Goal: Task Accomplishment & Management: Complete application form

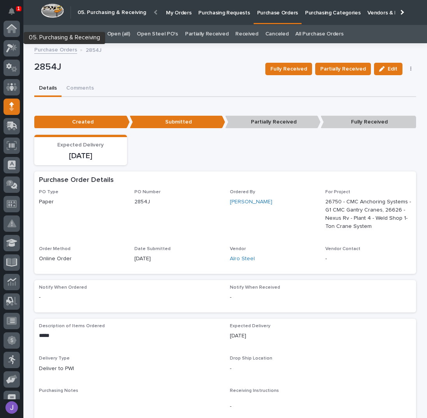
scroll to position [69, 0]
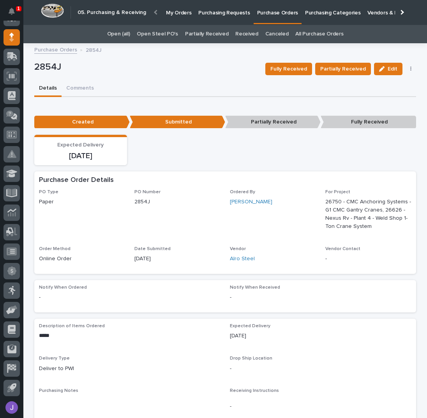
click at [201, 10] on p "Purchasing Requests" at bounding box center [223, 8] width 51 height 16
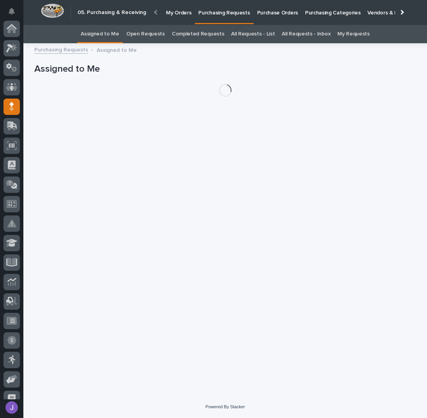
scroll to position [69, 0]
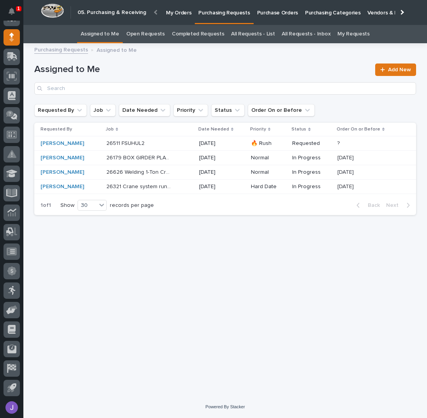
click at [178, 143] on div "26511 FSUHUL2 26511 FSUHUL2" at bounding box center [149, 143] width 87 height 13
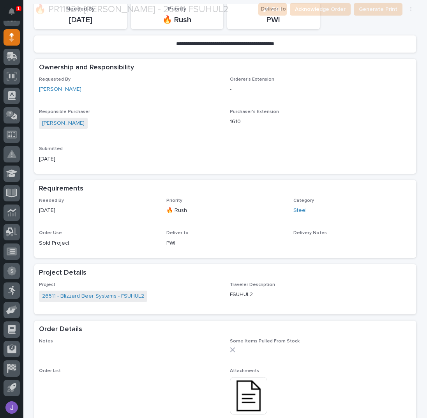
scroll to position [260, 0]
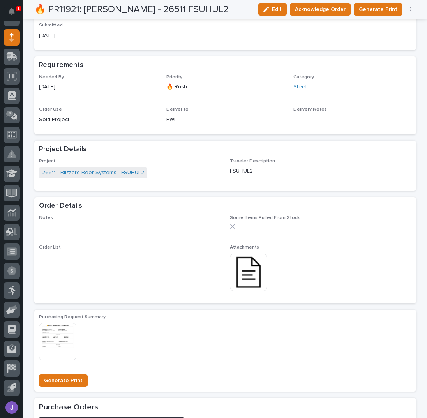
click at [236, 268] on img at bounding box center [248, 272] width 37 height 37
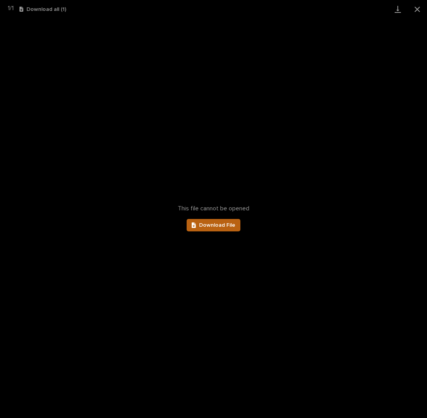
click at [224, 222] on span "Download File" at bounding box center [217, 224] width 36 height 5
click at [417, 7] on button "Close gallery" at bounding box center [417, 9] width 19 height 18
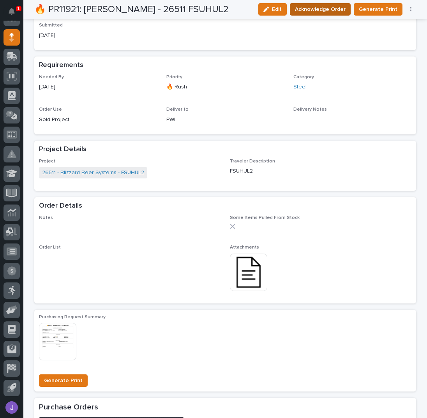
click at [319, 11] on span "Acknowledge Order" at bounding box center [320, 9] width 51 height 9
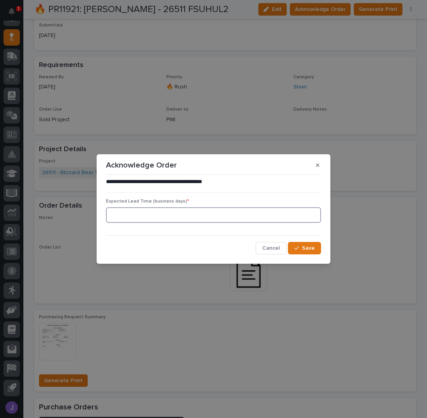
click at [196, 215] on input at bounding box center [213, 215] width 215 height 16
type input "0"
click at [299, 243] on button "Save" at bounding box center [304, 248] width 33 height 12
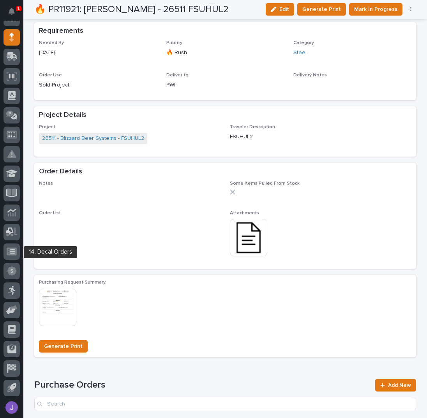
scroll to position [69, 0]
click at [364, 11] on span "Mark In Progress" at bounding box center [375, 9] width 43 height 9
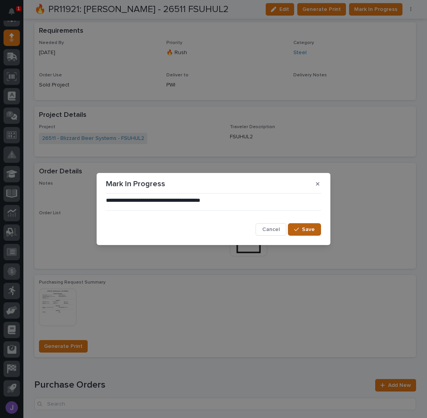
click at [311, 227] on button "Save" at bounding box center [304, 229] width 33 height 12
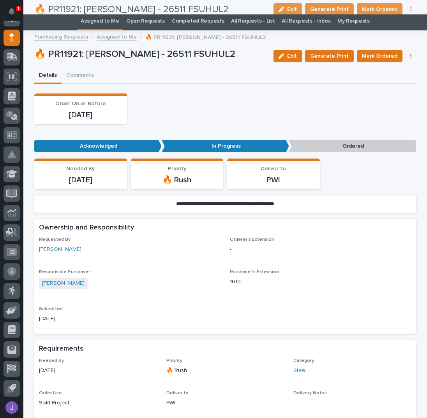
scroll to position [0, 0]
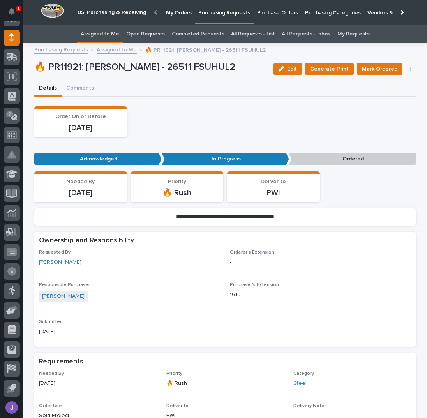
click at [112, 30] on link "Assigned to Me" at bounding box center [100, 34] width 39 height 18
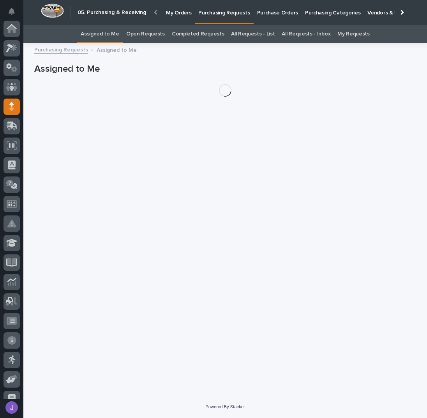
scroll to position [69, 0]
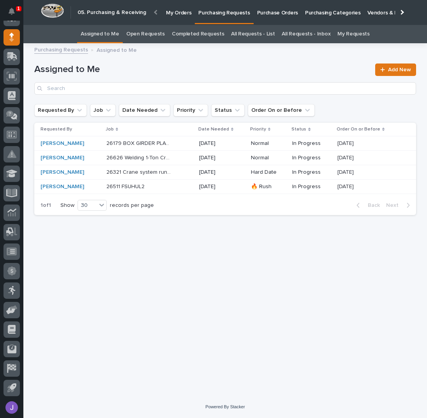
click at [175, 155] on div "26626 Welding 1-Ton Crane System 26626 Welding 1-Ton Crane System" at bounding box center [149, 158] width 87 height 13
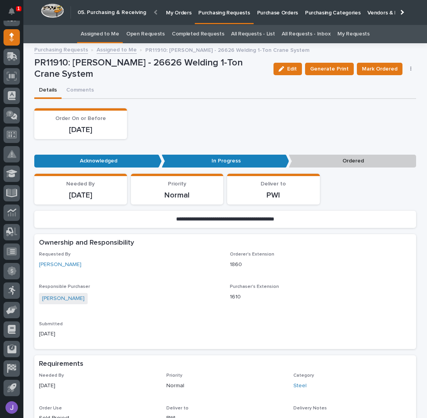
click at [410, 69] on button "button" at bounding box center [411, 68] width 11 height 5
click at [393, 97] on span "Edit Linked PO's" at bounding box center [386, 96] width 40 height 9
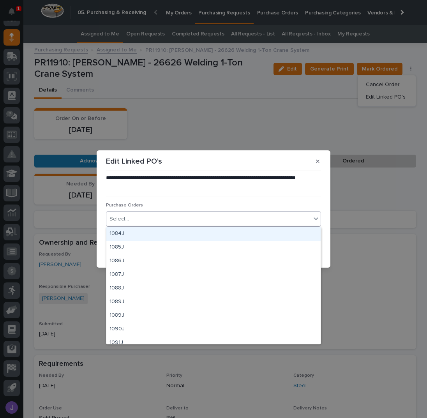
click at [179, 213] on div "Select..." at bounding box center [213, 219] width 215 height 16
type input "****"
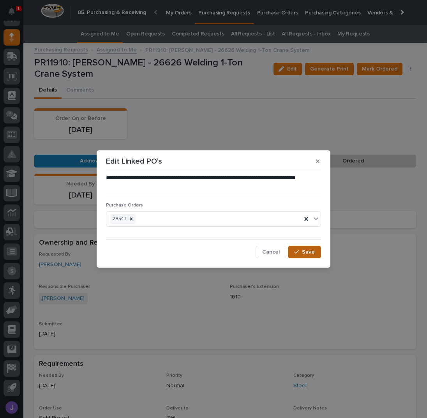
click at [304, 251] on span "Save" at bounding box center [308, 252] width 13 height 7
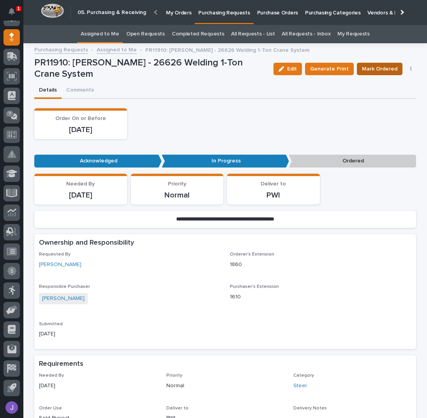
click at [382, 69] on span "Mark Ordered" at bounding box center [379, 68] width 35 height 9
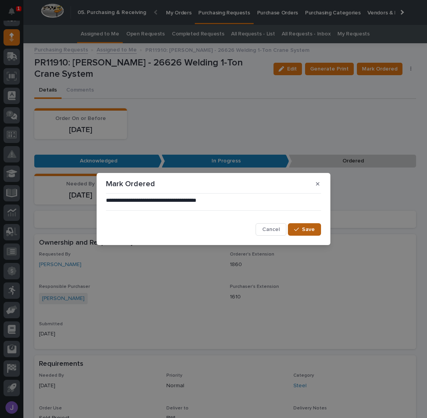
click at [312, 230] on span "Save" at bounding box center [308, 229] width 13 height 7
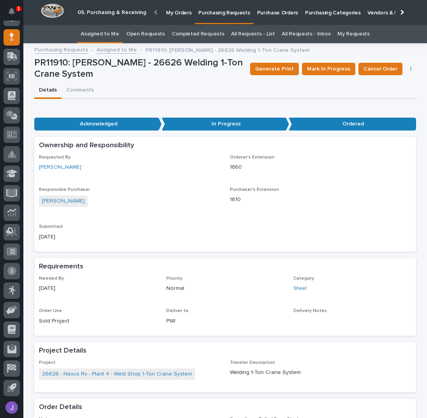
click at [108, 33] on link "Assigned to Me" at bounding box center [100, 34] width 39 height 18
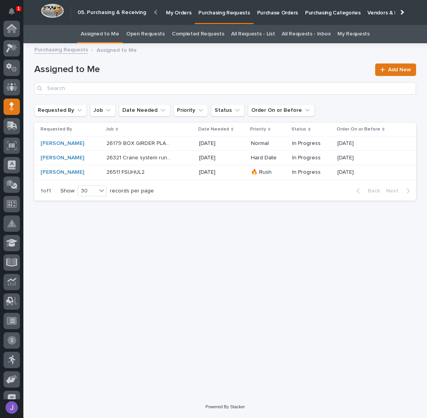
click at [181, 173] on div "26511 FSUHUL2 26511 FSUHUL2" at bounding box center [149, 172] width 87 height 13
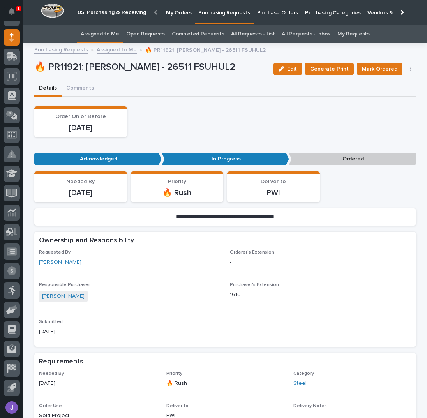
click at [267, 8] on p "Purchase Orders" at bounding box center [277, 8] width 41 height 16
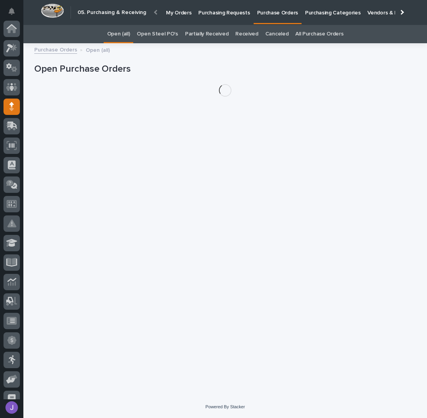
scroll to position [69, 0]
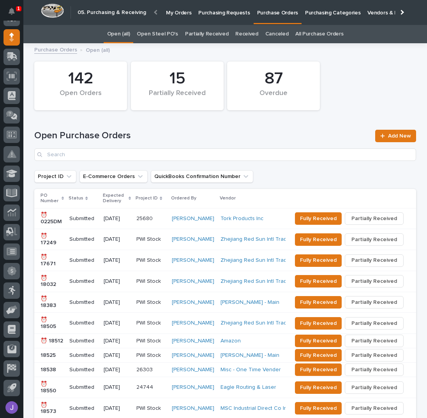
click at [151, 36] on link "Open Steel PO's" at bounding box center [157, 34] width 41 height 18
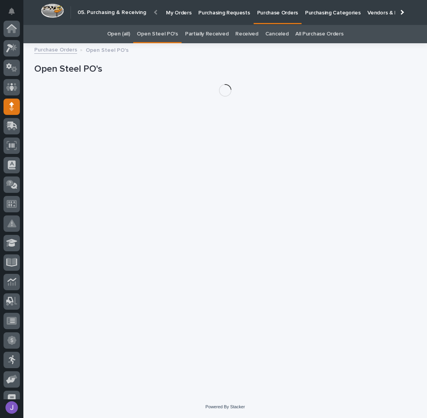
scroll to position [69, 0]
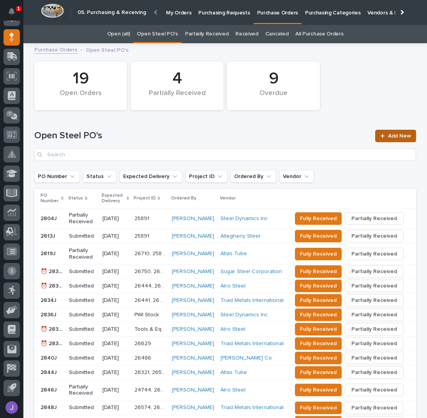
click at [394, 139] on link "Add New" at bounding box center [395, 136] width 41 height 12
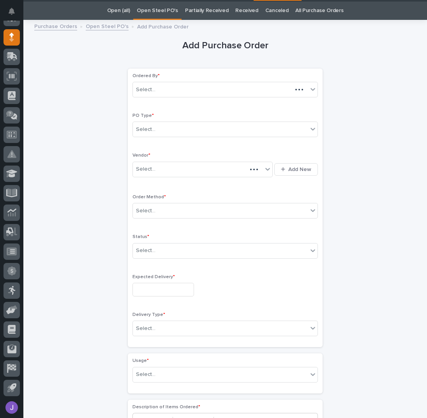
scroll to position [25, 0]
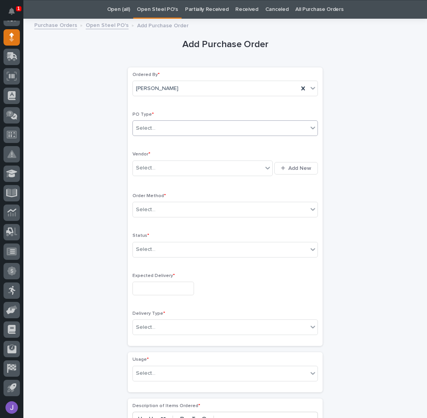
click at [167, 128] on div "Select..." at bounding box center [220, 128] width 175 height 13
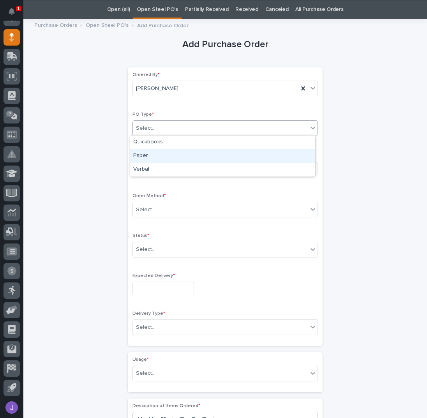
drag, startPoint x: 164, startPoint y: 147, endPoint x: 159, endPoint y: 156, distance: 10.1
click at [159, 156] on div "Paper" at bounding box center [222, 156] width 185 height 14
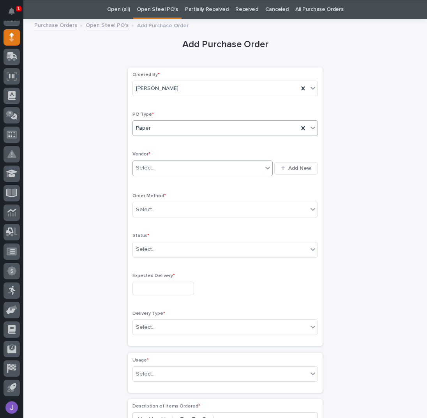
click at [161, 169] on div "Select..." at bounding box center [198, 168] width 130 height 13
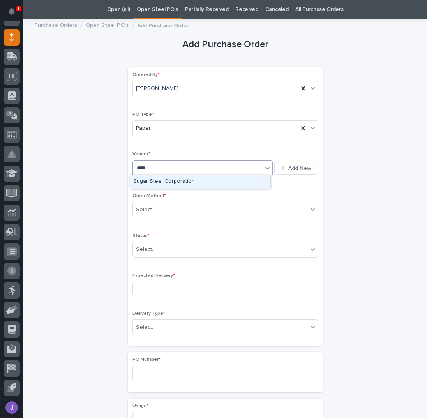
type input "*****"
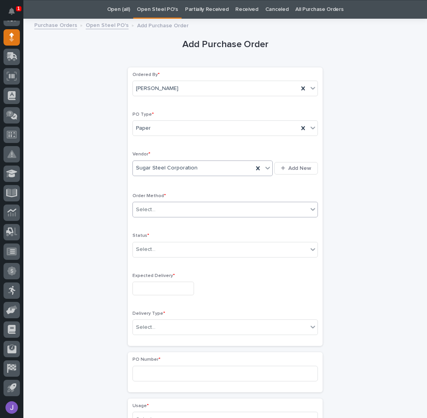
click at [145, 210] on div "Select..." at bounding box center [145, 210] width 19 height 8
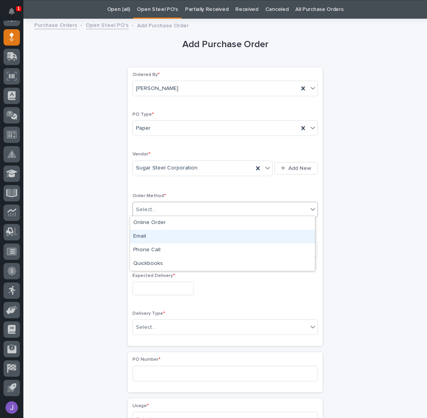
click at [144, 236] on div "Email" at bounding box center [222, 237] width 185 height 14
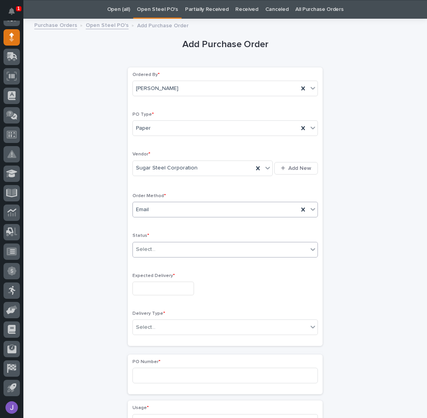
click at [148, 245] on div "Select..." at bounding box center [145, 249] width 19 height 8
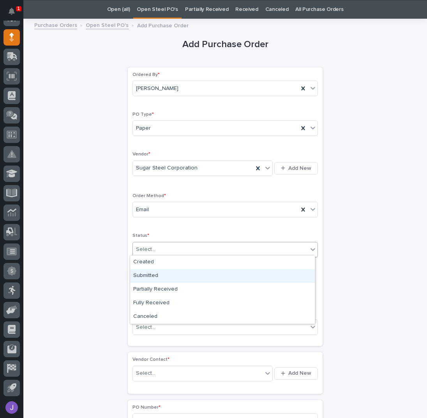
click at [148, 276] on div "Submitted" at bounding box center [222, 276] width 185 height 14
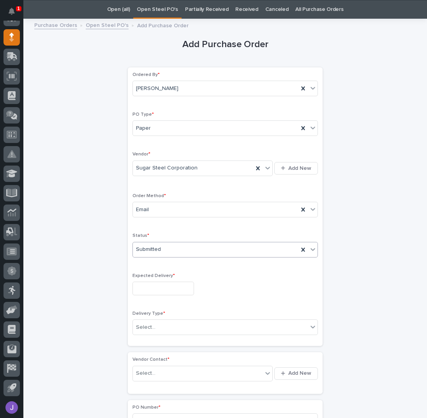
click at [151, 284] on input "text" at bounding box center [163, 289] width 62 height 14
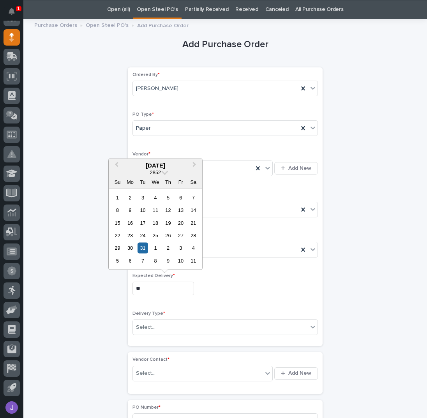
type input "*"
click at [264, 276] on p "Expected Delivery *" at bounding box center [224, 275] width 185 height 5
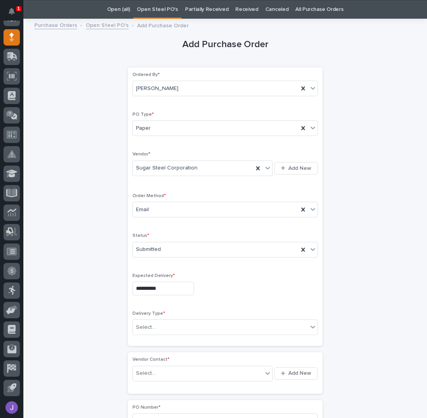
click at [166, 289] on input "**********" at bounding box center [163, 289] width 62 height 14
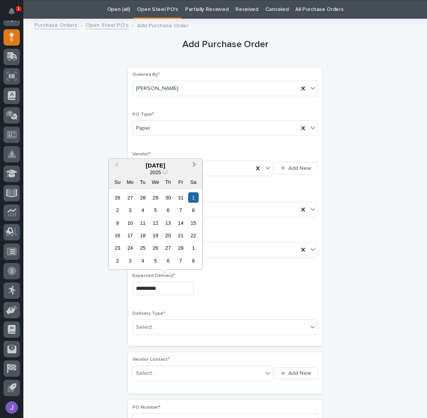
click at [194, 165] on span "Next Month" at bounding box center [194, 165] width 0 height 10
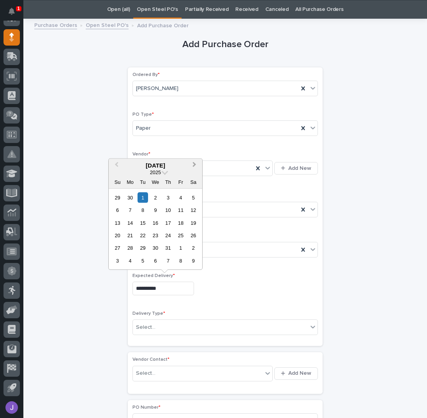
click at [194, 165] on span "Next Month" at bounding box center [194, 165] width 0 height 10
click at [115, 165] on button "Previous Month" at bounding box center [115, 165] width 12 height 12
click at [156, 250] on div "27" at bounding box center [155, 248] width 11 height 11
type input "**********"
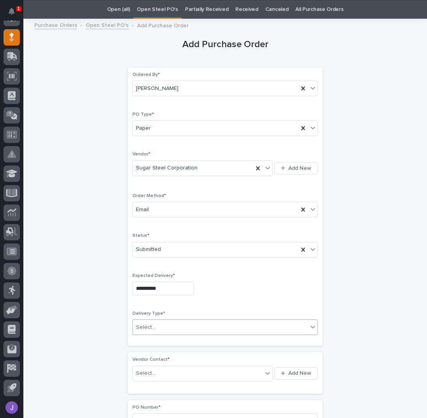
click at [178, 323] on div "Select..." at bounding box center [220, 327] width 175 height 13
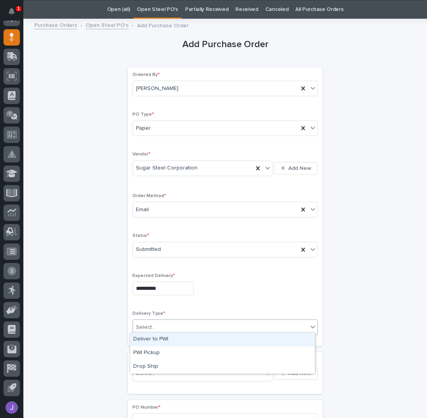
click at [164, 340] on div "Deliver to PWI" at bounding box center [222, 340] width 185 height 14
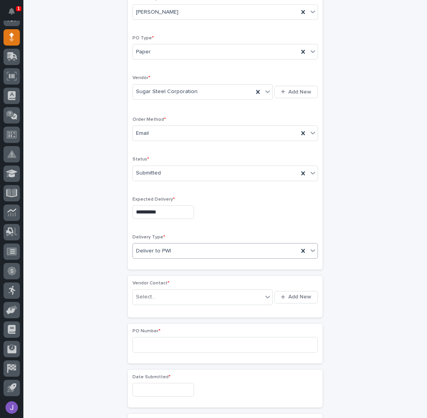
scroll to position [129, 0]
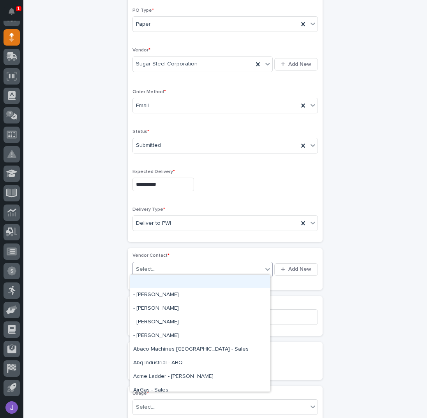
click at [162, 265] on div "Select..." at bounding box center [198, 269] width 130 height 13
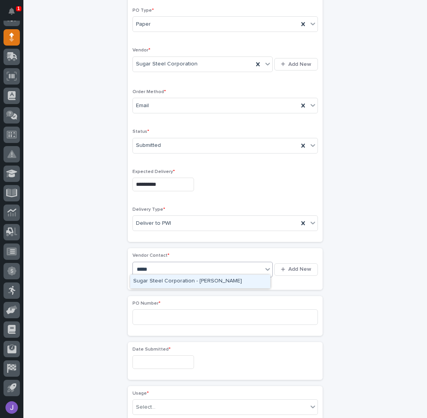
type input "******"
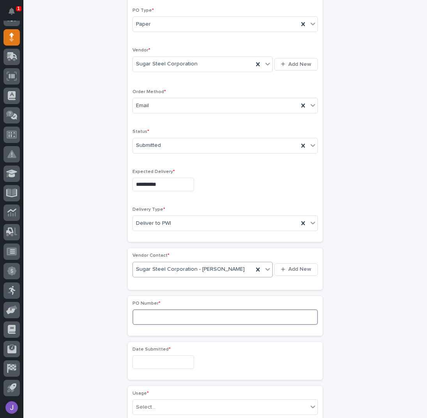
click at [150, 315] on input at bounding box center [224, 317] width 185 height 16
type input "2853J"
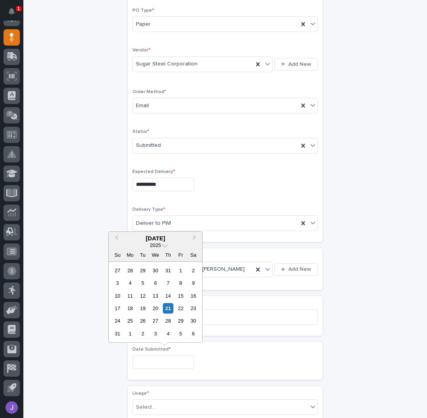
click at [145, 364] on input "text" at bounding box center [163, 362] width 62 height 14
click at [169, 305] on div "21" at bounding box center [168, 308] width 11 height 11
type input "**********"
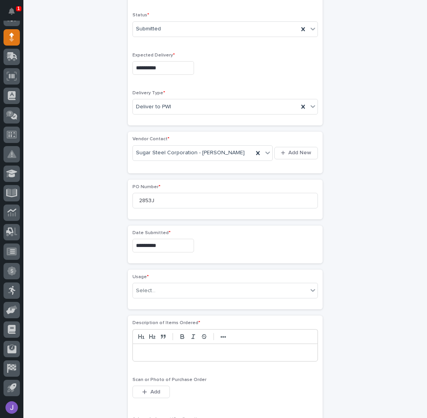
scroll to position [284, 0]
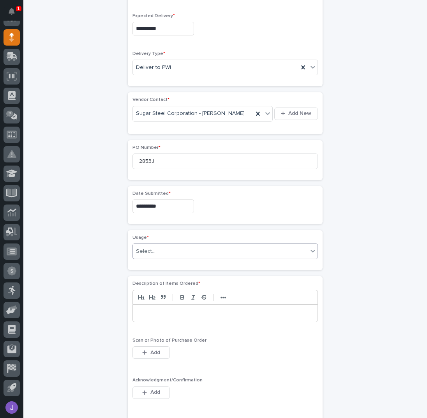
click at [150, 247] on div "Select..." at bounding box center [145, 251] width 19 height 8
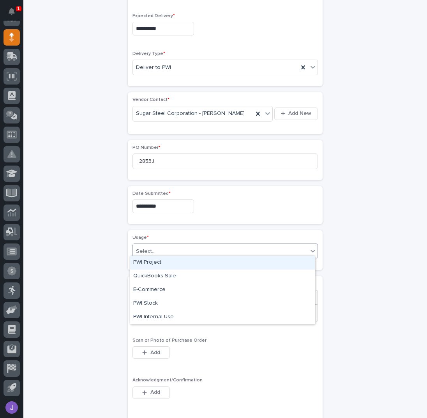
click at [152, 261] on div "PWI Project" at bounding box center [222, 263] width 185 height 14
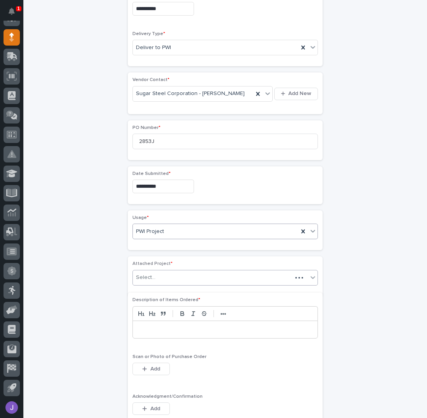
scroll to position [307, 0]
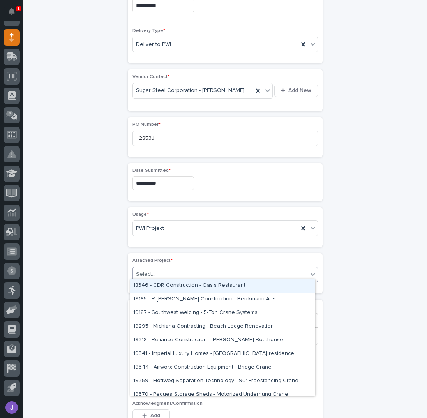
click at [156, 271] on input "text" at bounding box center [156, 274] width 1 height 7
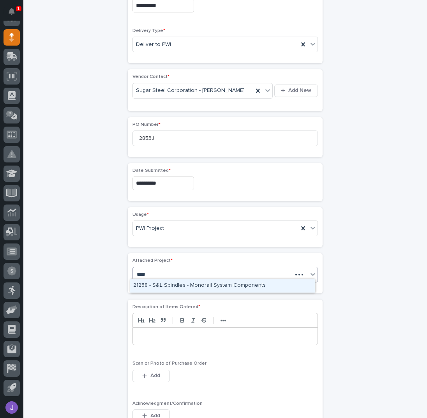
type input "*****"
click at [164, 284] on div "25891 - [PERSON_NAME] Construction Inc - New Plant Setup - Mezzanine Project" at bounding box center [222, 286] width 185 height 14
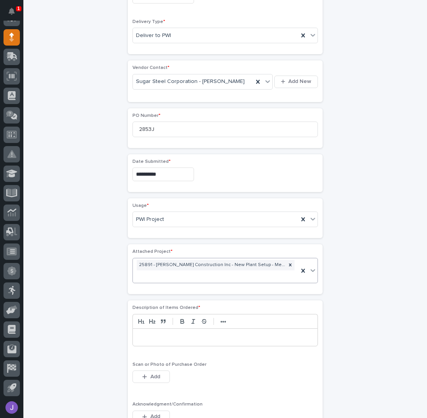
scroll to position [416, 0]
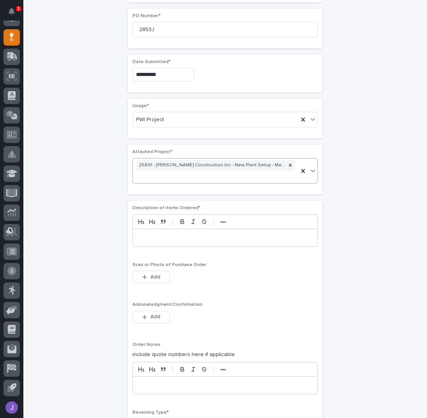
click at [169, 234] on p at bounding box center [225, 238] width 173 height 8
click at [156, 311] on button "Add" at bounding box center [150, 317] width 37 height 12
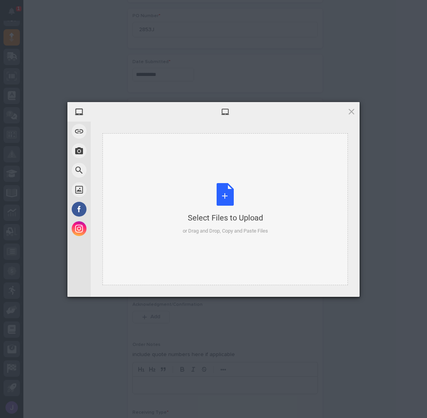
click at [225, 196] on div "Select Files to Upload or Drag and Drop, Copy and Paste Files" at bounding box center [225, 209] width 85 height 52
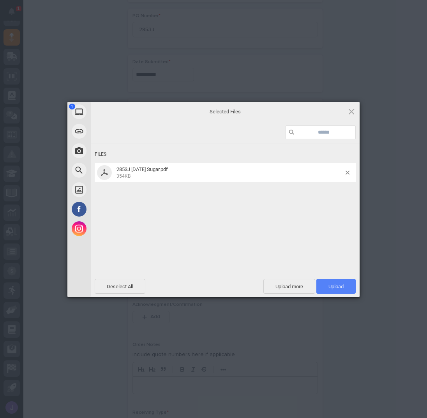
click at [334, 284] on span "Upload 1" at bounding box center [335, 287] width 15 height 6
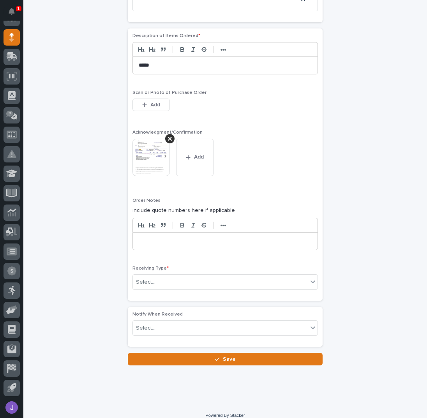
scroll to position [591, 0]
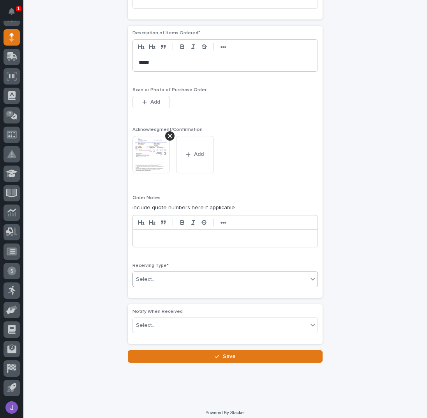
click at [164, 277] on div "Select..." at bounding box center [220, 279] width 175 height 13
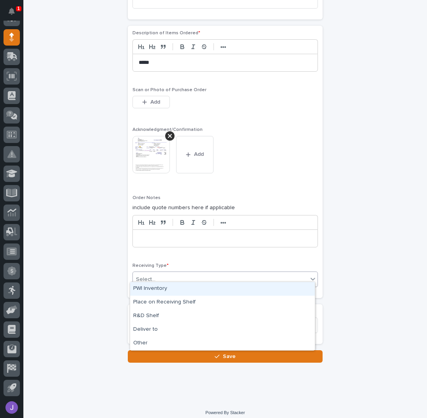
click at [159, 289] on div "PWI Inventory" at bounding box center [222, 289] width 185 height 14
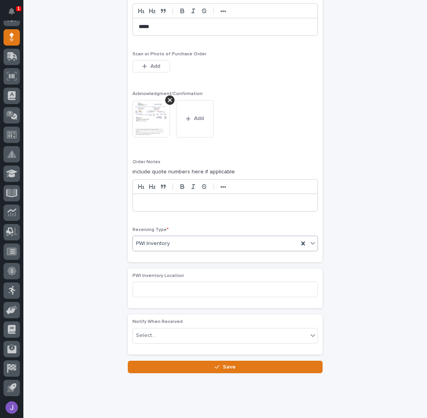
scroll to position [637, 0]
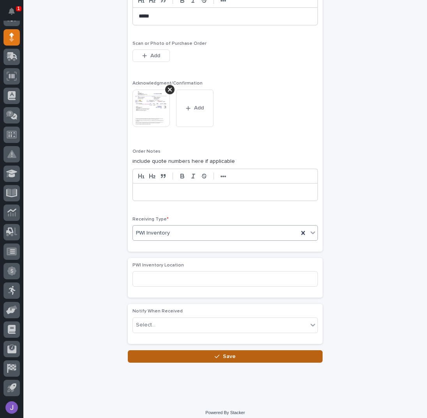
click at [176, 350] on button "Save" at bounding box center [225, 356] width 195 height 12
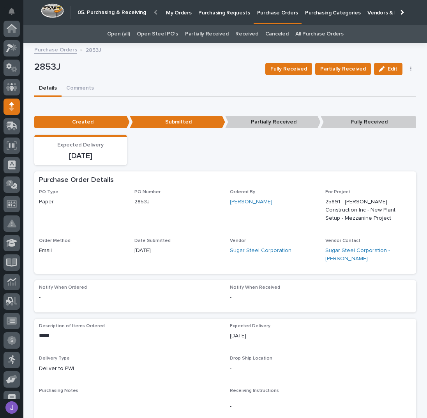
scroll to position [69, 0]
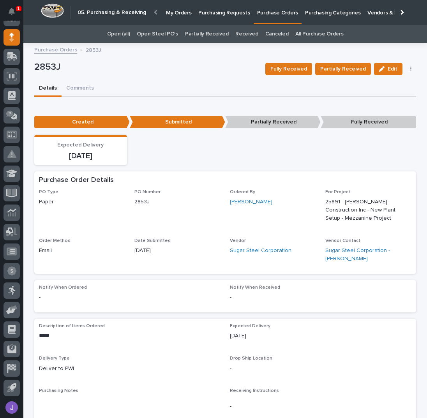
click at [213, 14] on p "Purchasing Requests" at bounding box center [223, 8] width 51 height 16
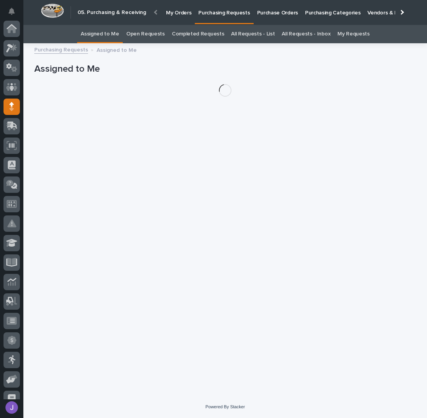
scroll to position [69, 0]
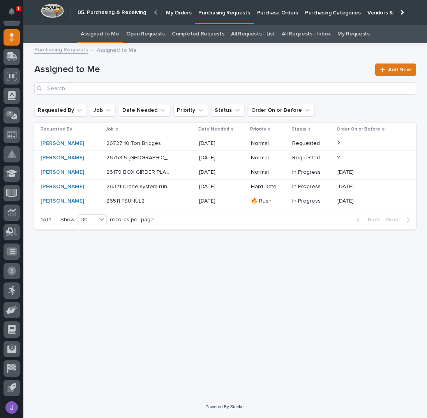
click at [268, 12] on p "Purchase Orders" at bounding box center [277, 8] width 41 height 16
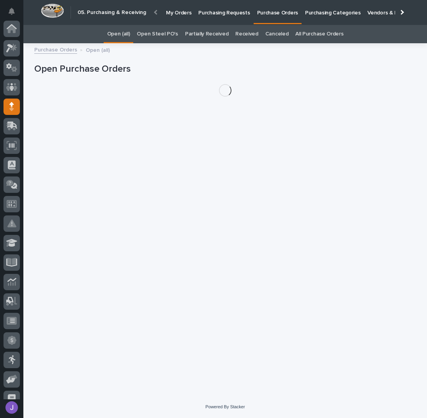
scroll to position [69, 0]
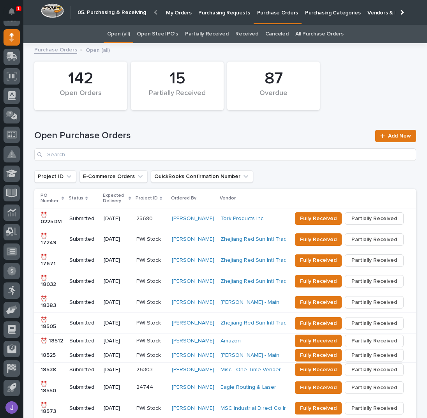
click at [171, 35] on link "Open Steel PO's" at bounding box center [157, 34] width 41 height 18
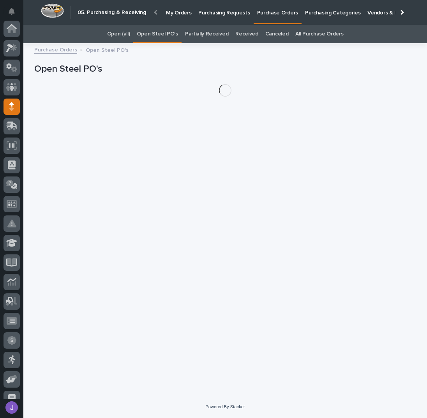
scroll to position [69, 0]
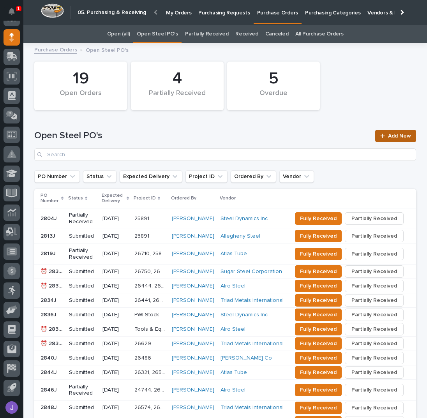
click at [397, 134] on span "Add New" at bounding box center [399, 135] width 23 height 5
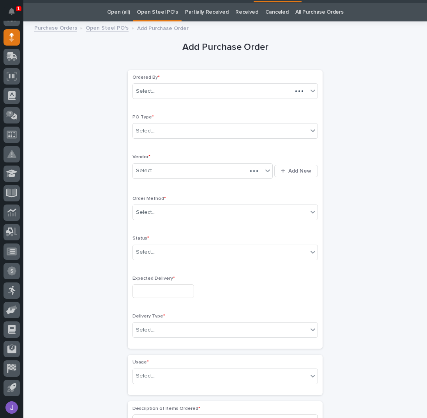
scroll to position [25, 0]
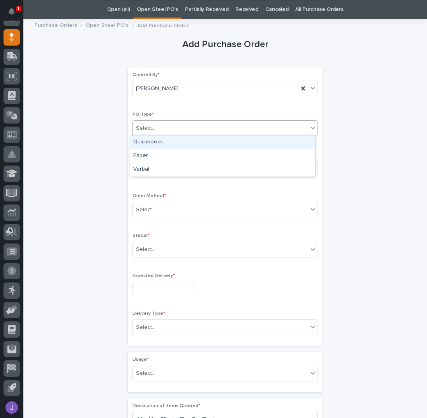
click at [173, 128] on div "Select..." at bounding box center [220, 128] width 175 height 13
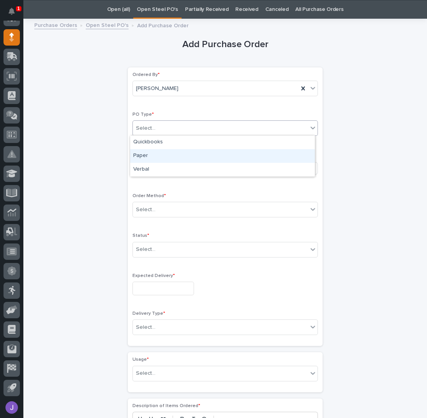
click at [160, 152] on div "Paper" at bounding box center [222, 156] width 185 height 14
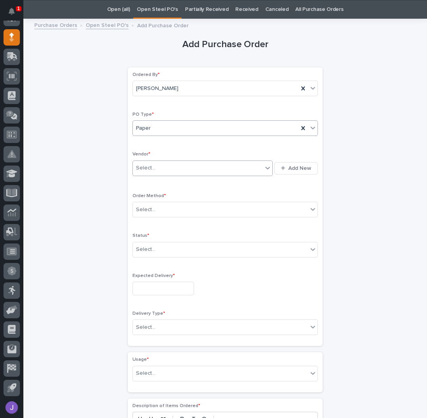
click at [153, 167] on div "Select..." at bounding box center [198, 168] width 130 height 13
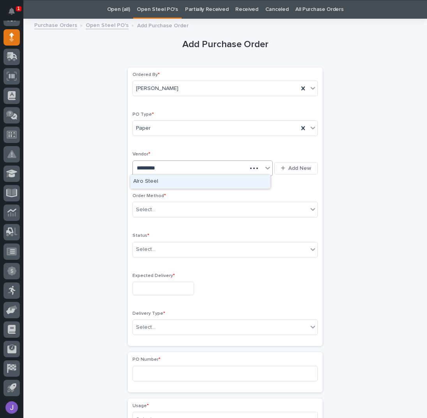
type input "**********"
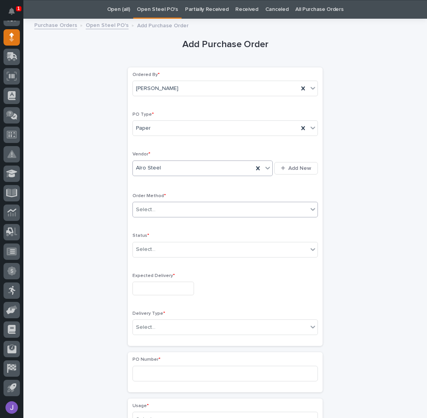
click at [143, 206] on div "Select..." at bounding box center [145, 210] width 19 height 8
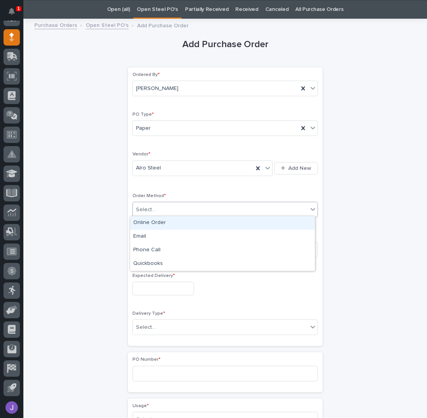
click at [145, 222] on div "Online Order" at bounding box center [222, 223] width 185 height 14
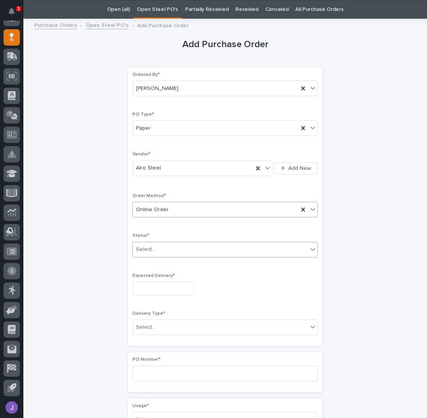
click at [145, 245] on div "Select..." at bounding box center [145, 249] width 19 height 8
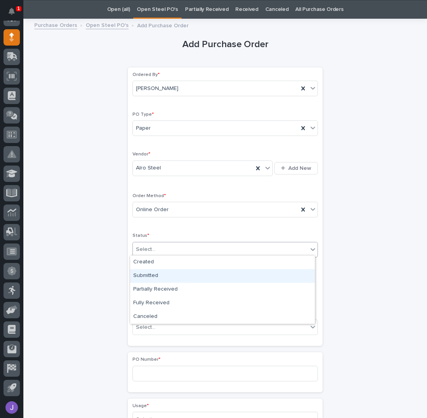
click at [152, 275] on div "Submitted" at bounding box center [222, 276] width 185 height 14
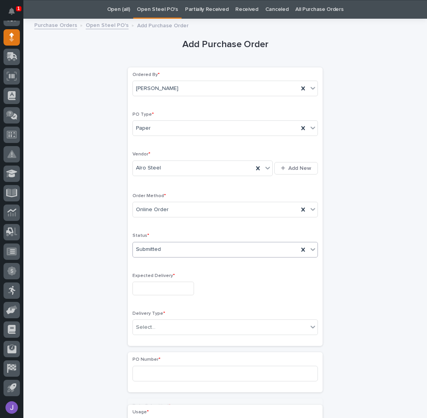
click at [150, 291] on input "text" at bounding box center [163, 289] width 62 height 14
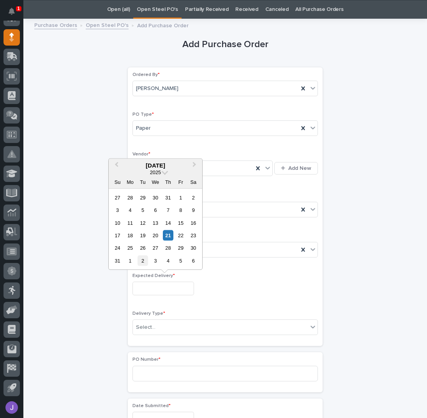
click at [146, 264] on div "2" at bounding box center [143, 261] width 11 height 11
type input "**********"
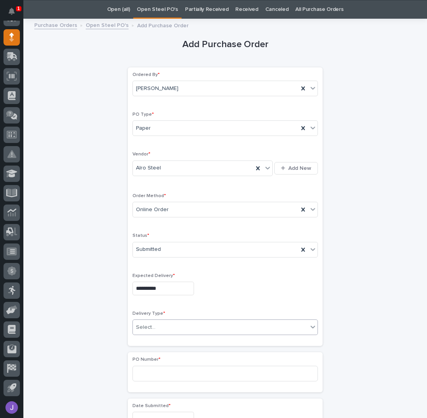
click at [151, 324] on div "Select..." at bounding box center [145, 327] width 19 height 8
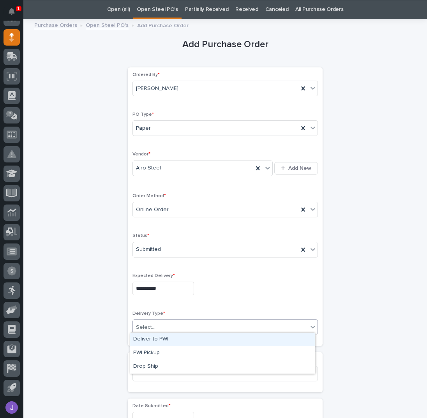
click at [150, 338] on div "Deliver to PWI" at bounding box center [222, 340] width 185 height 14
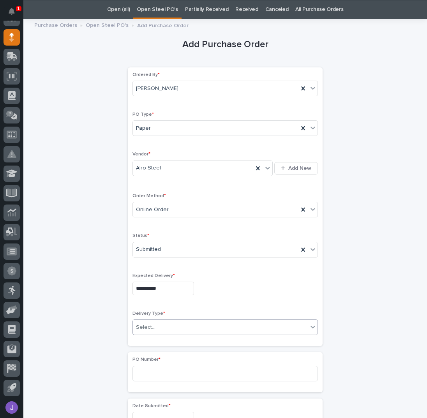
click at [106, 334] on div "**********" at bounding box center [225, 410] width 382 height 774
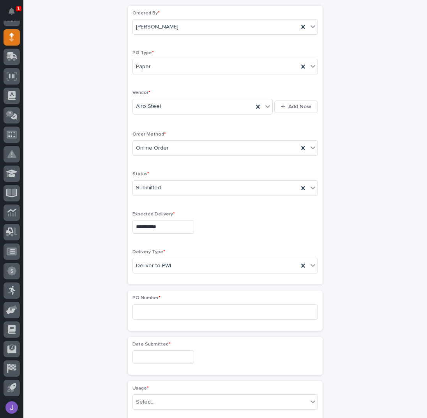
scroll to position [129, 0]
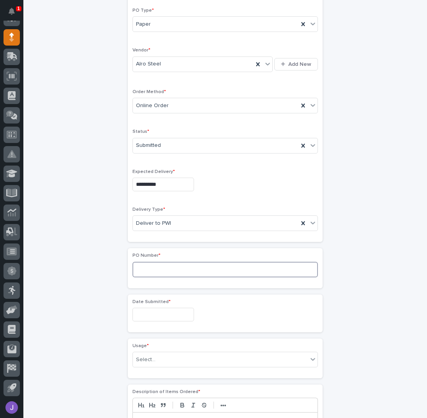
click at [148, 263] on input at bounding box center [224, 270] width 185 height 16
type input "2857J"
click at [172, 312] on input "text" at bounding box center [163, 315] width 62 height 14
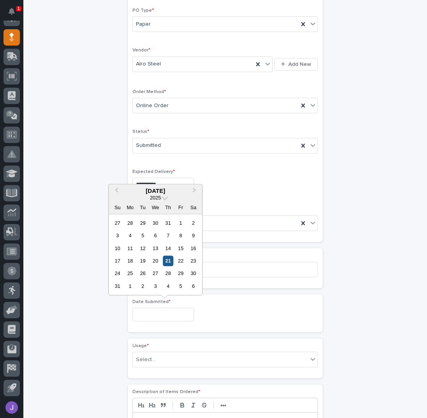
click at [169, 264] on div "21" at bounding box center [168, 261] width 11 height 11
type input "**********"
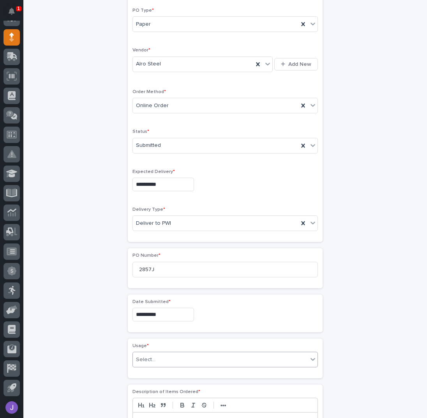
click at [154, 358] on div "Select..." at bounding box center [220, 359] width 175 height 13
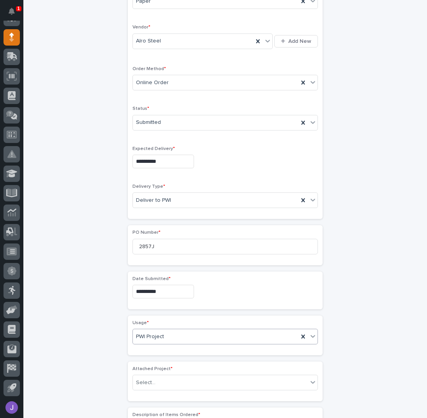
scroll to position [152, 0]
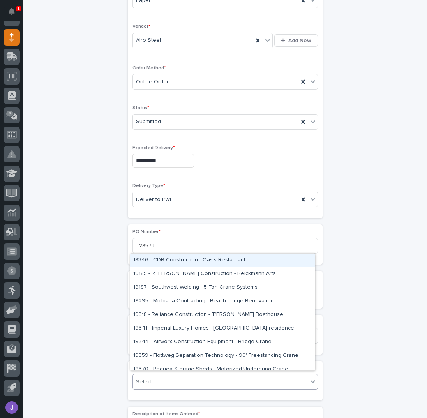
click at [157, 379] on div "Select..." at bounding box center [220, 382] width 175 height 13
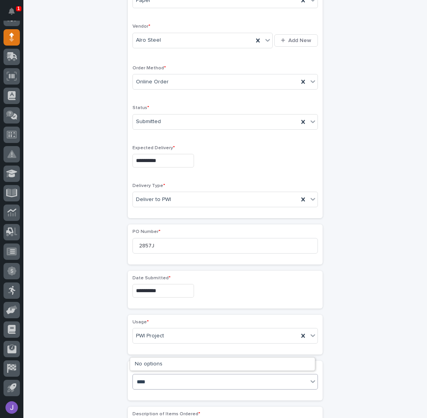
type input "*****"
click at [158, 364] on div "26179 - Service Steel Framing - Cranes For New Building" at bounding box center [222, 364] width 185 height 14
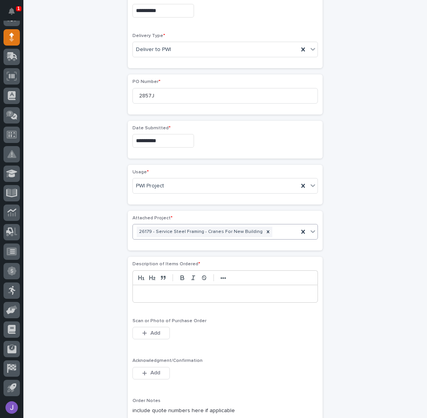
scroll to position [308, 0]
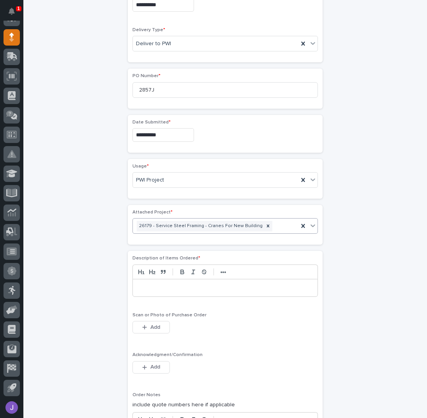
click at [140, 284] on p at bounding box center [225, 288] width 173 height 8
click at [142, 365] on icon "button" at bounding box center [144, 367] width 5 height 5
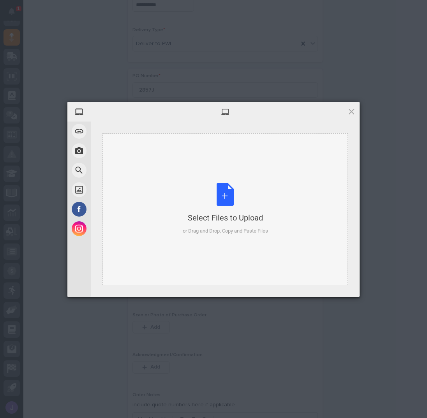
click at [215, 181] on div "Select Files to Upload or Drag and Drop, Copy and Paste Files" at bounding box center [224, 209] width 245 height 152
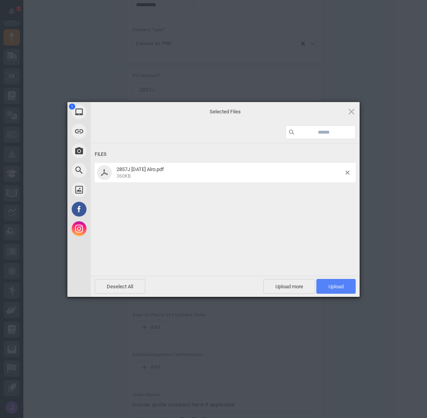
click at [340, 286] on span "Upload 1" at bounding box center [335, 287] width 15 height 6
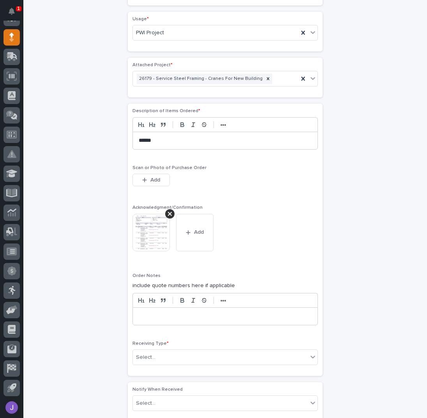
scroll to position [478, 0]
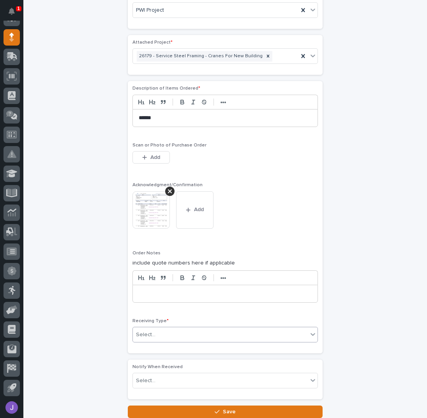
click at [154, 330] on div "Select..." at bounding box center [220, 334] width 175 height 13
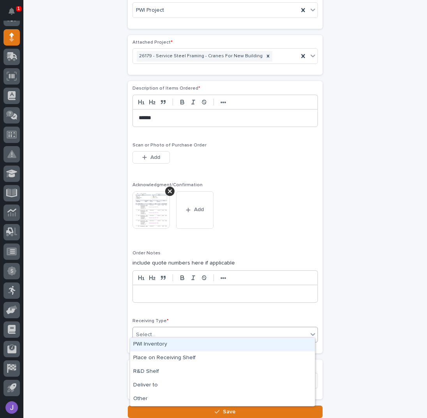
click at [152, 345] on div "PWI Inventory" at bounding box center [222, 345] width 185 height 14
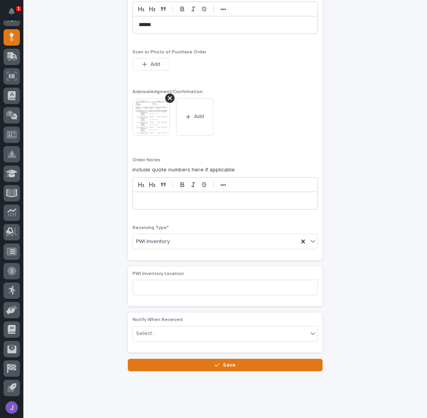
scroll to position [580, 0]
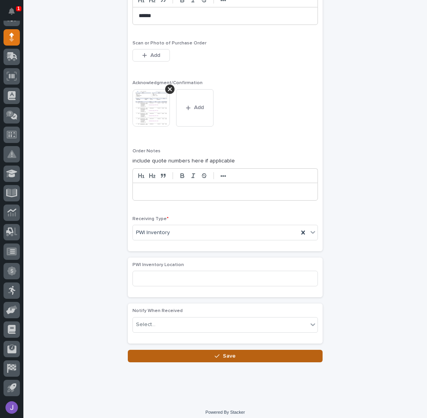
click at [165, 351] on button "Save" at bounding box center [225, 356] width 195 height 12
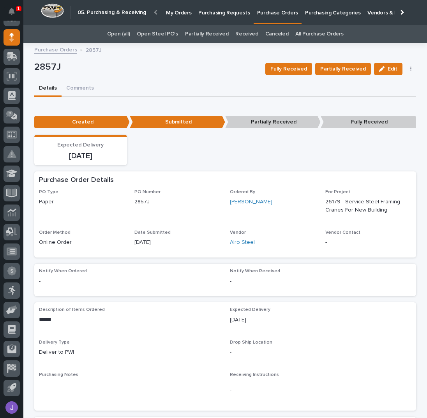
click at [216, 16] on p "Purchasing Requests" at bounding box center [223, 8] width 51 height 16
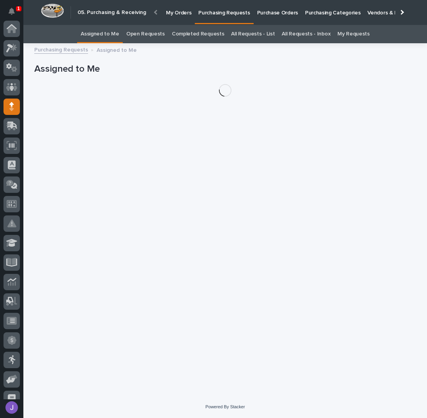
scroll to position [69, 0]
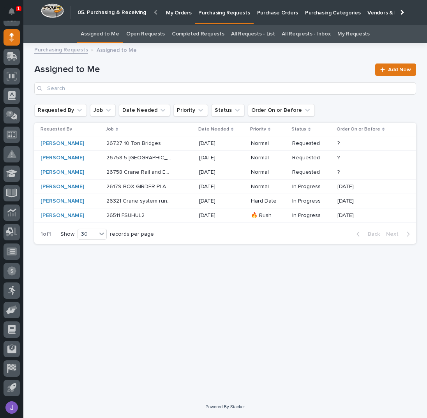
click at [173, 187] on div "26179 BOX GIRDER PLATES 26179 BOX GIRDER PLATES" at bounding box center [149, 186] width 87 height 13
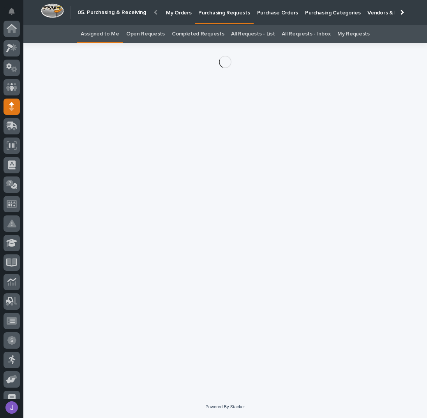
scroll to position [69, 0]
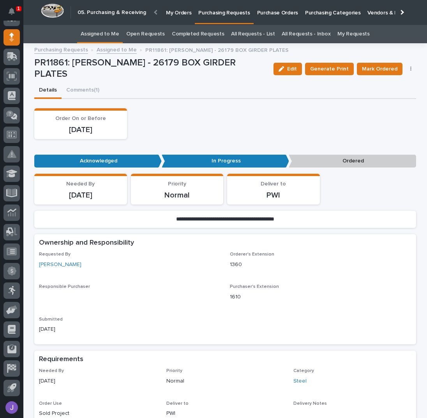
click at [406, 69] on button "button" at bounding box center [411, 68] width 11 height 5
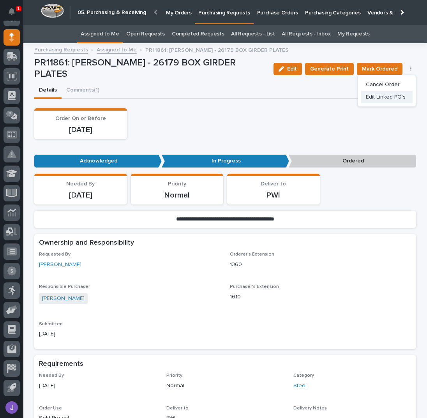
click at [385, 95] on span "Edit Linked PO's" at bounding box center [386, 96] width 40 height 9
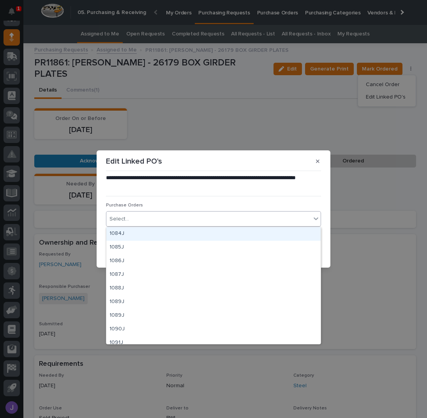
click at [143, 219] on div "Select..." at bounding box center [208, 219] width 205 height 13
type input "****"
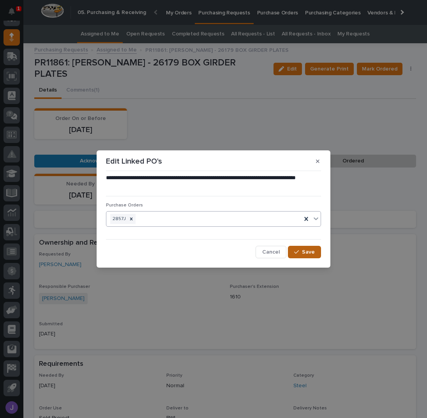
click at [309, 248] on button "Save" at bounding box center [304, 252] width 33 height 12
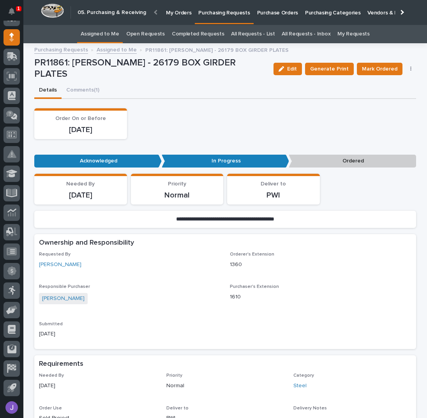
click at [221, 108] on div "Order On or Before [DATE]" at bounding box center [225, 123] width 382 height 31
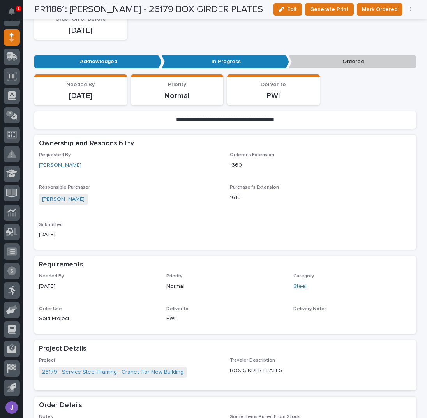
scroll to position [0, 0]
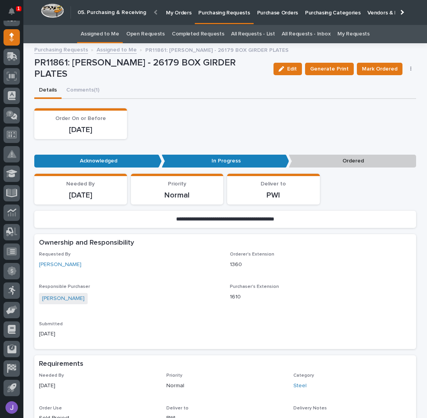
click at [114, 32] on link "Assigned to Me" at bounding box center [100, 34] width 39 height 18
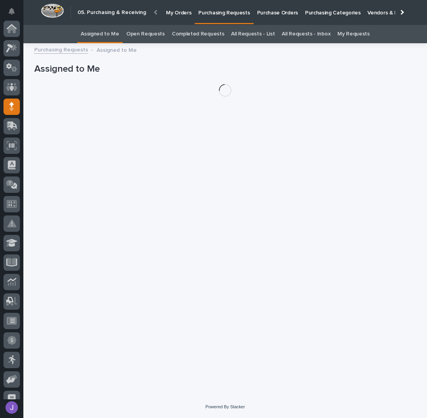
scroll to position [69, 0]
